Goal: Find specific page/section

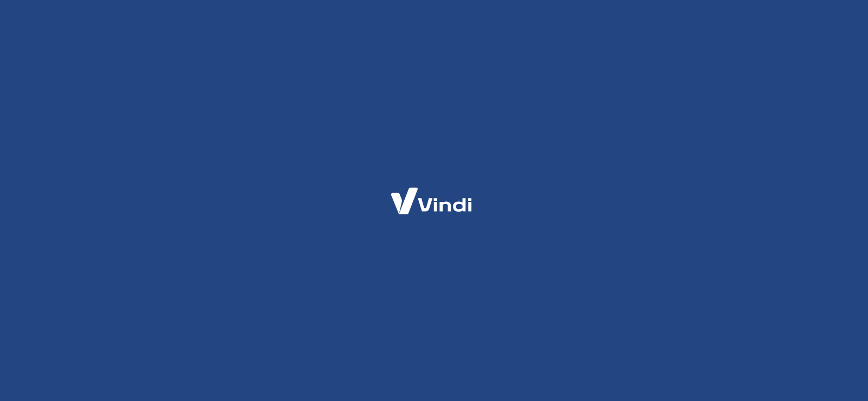
click at [601, 140] on div at bounding box center [434, 200] width 868 height 401
